Goal: Find specific page/section: Find specific page/section

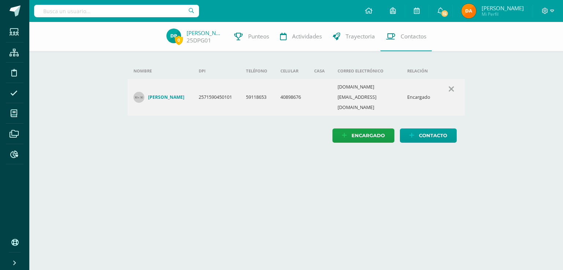
click at [122, 1] on div at bounding box center [116, 11] width 165 height 22
click at [125, 16] on input "text" at bounding box center [116, 11] width 165 height 12
type input "pablo robles"
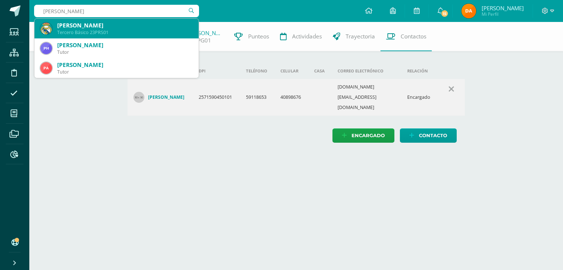
click at [113, 22] on div "Pablo David Robles Sandoval" at bounding box center [125, 26] width 136 height 8
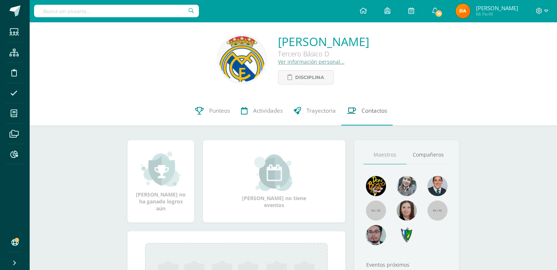
click at [380, 113] on span "Contactos" at bounding box center [374, 111] width 26 height 8
